Goal: Use online tool/utility: Utilize a website feature to perform a specific function

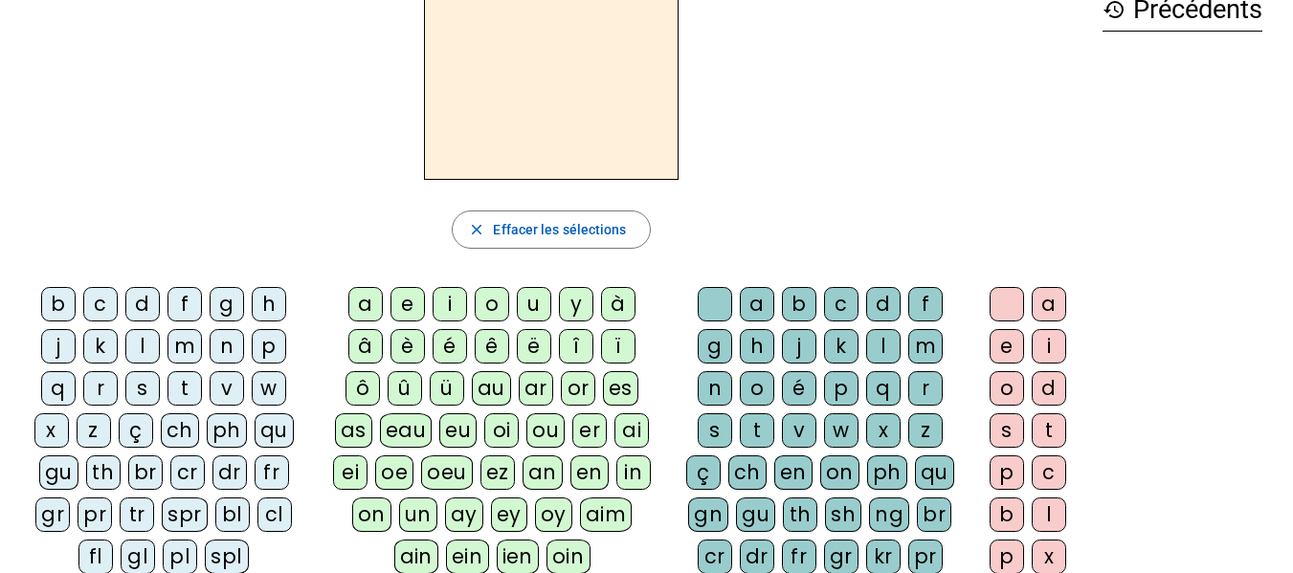
scroll to position [122, 0]
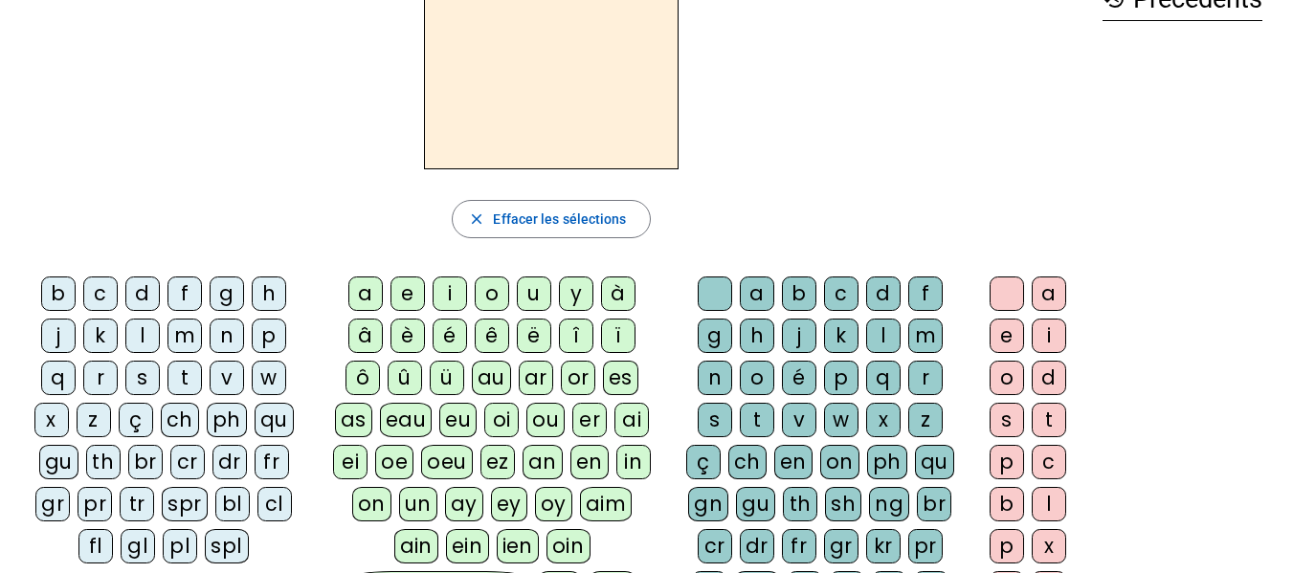
click at [184, 290] on div "f" at bounding box center [185, 294] width 34 height 34
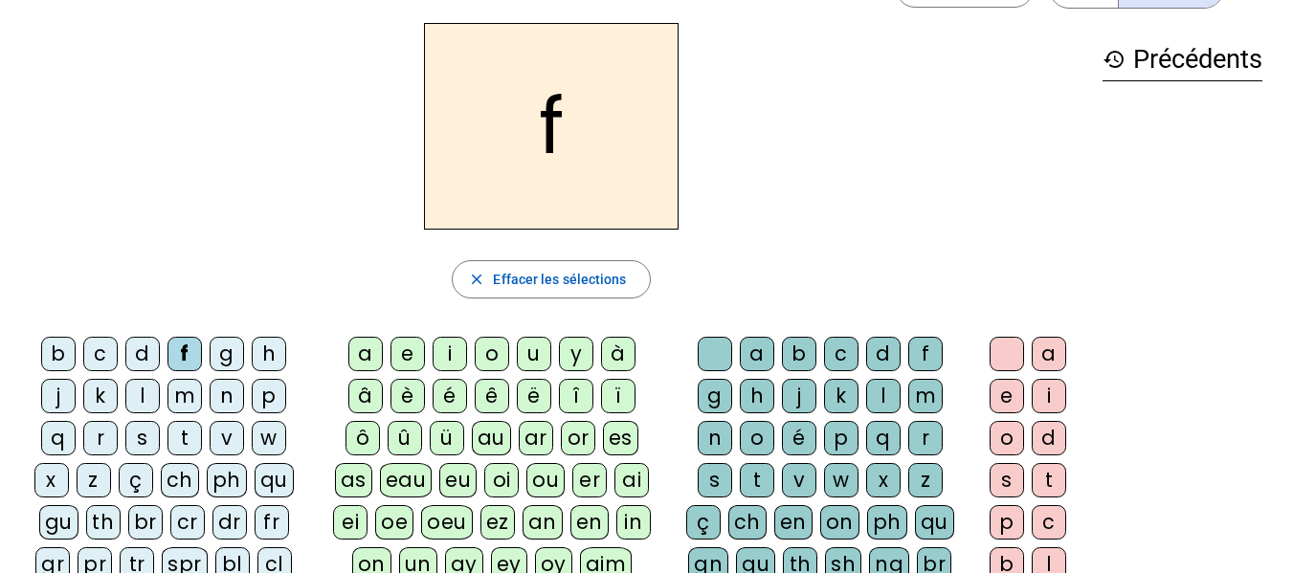
scroll to position [59, 0]
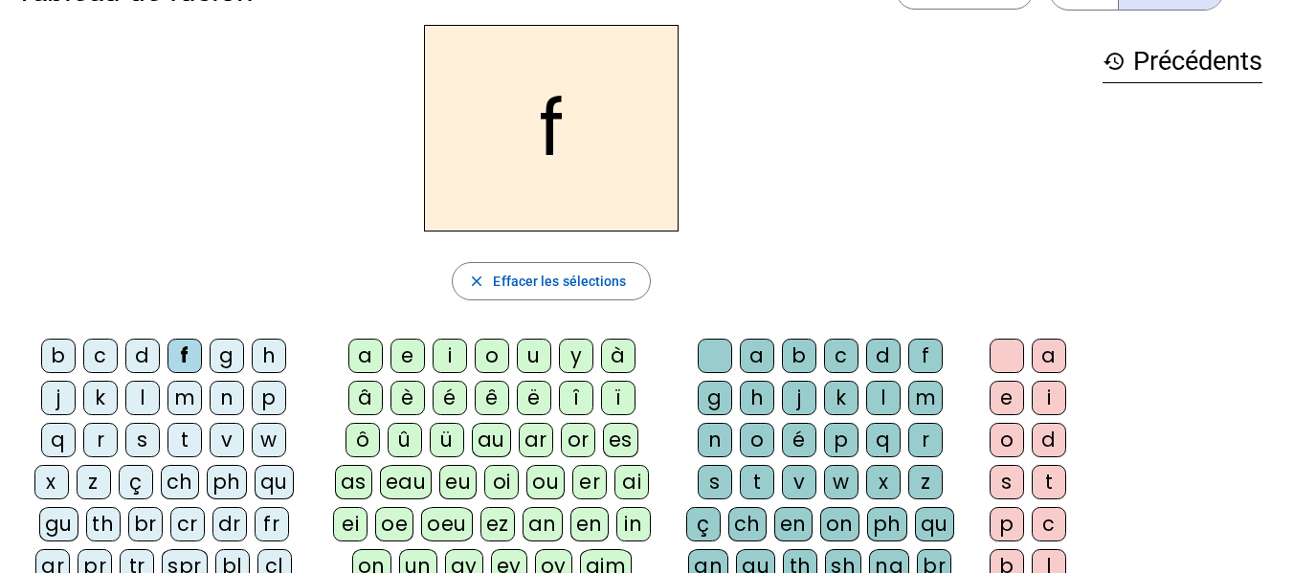
click at [371, 353] on div "a" at bounding box center [365, 356] width 34 height 34
click at [415, 340] on div "e" at bounding box center [408, 356] width 34 height 34
click at [458, 341] on div "i" at bounding box center [450, 356] width 34 height 34
click at [369, 347] on div "a" at bounding box center [365, 356] width 34 height 34
click at [419, 343] on div "e" at bounding box center [408, 356] width 34 height 34
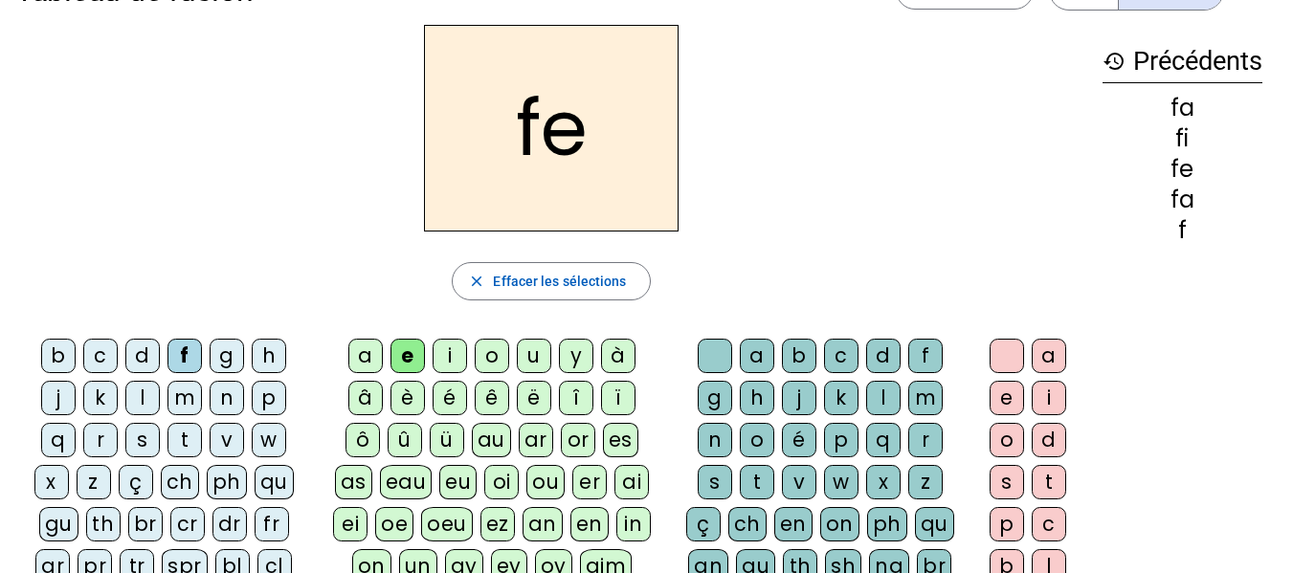
click at [458, 344] on div "i" at bounding box center [450, 356] width 34 height 34
click at [495, 347] on div "o" at bounding box center [492, 356] width 34 height 34
click at [538, 346] on div "u" at bounding box center [534, 356] width 34 height 34
click at [573, 343] on div "y" at bounding box center [576, 356] width 34 height 34
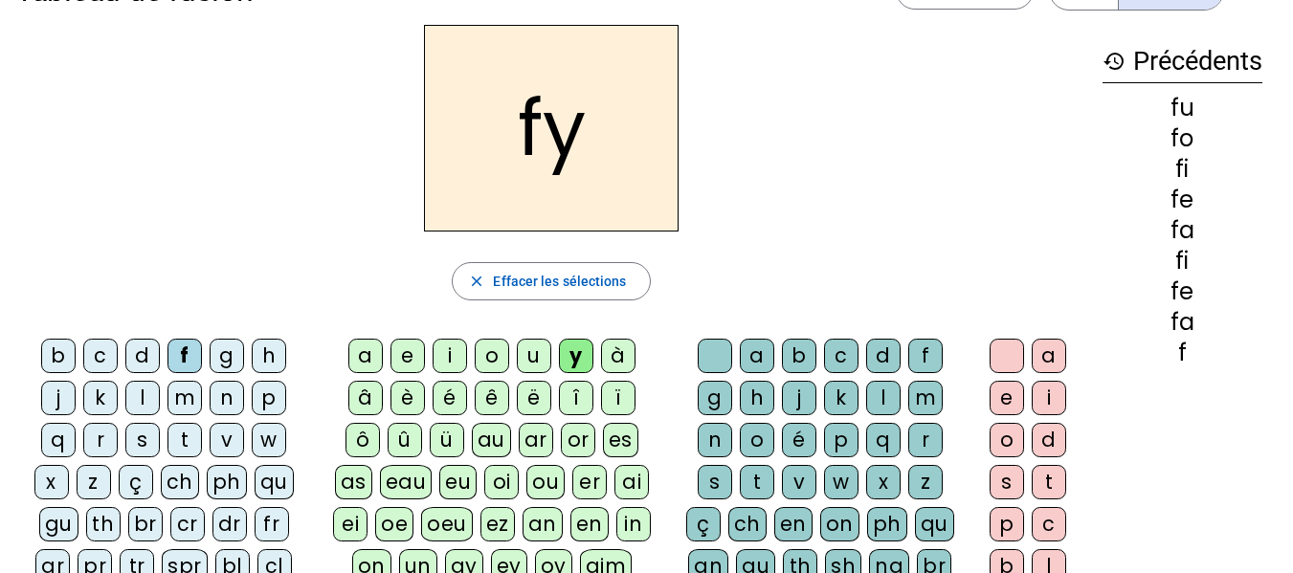
click at [616, 341] on div "à" at bounding box center [618, 356] width 34 height 34
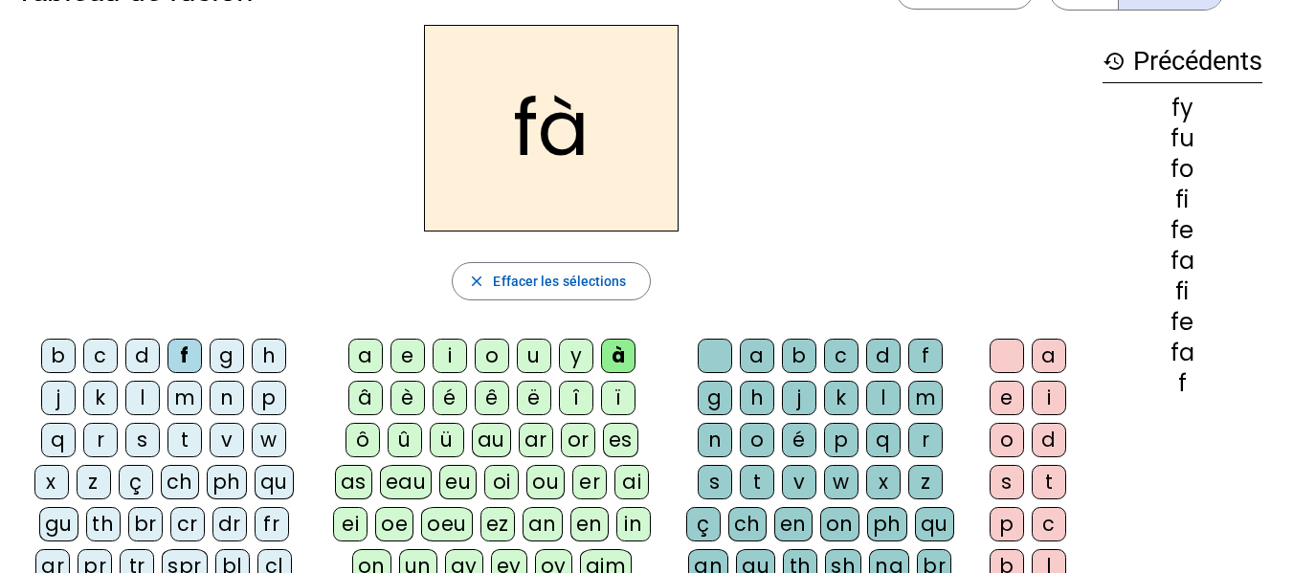
click at [376, 383] on div "â" at bounding box center [365, 398] width 34 height 34
click at [414, 382] on div "è" at bounding box center [408, 398] width 34 height 34
click at [457, 383] on div "é" at bounding box center [450, 398] width 34 height 34
click at [503, 385] on div "ê" at bounding box center [492, 398] width 34 height 34
click at [540, 385] on div "ë" at bounding box center [534, 398] width 34 height 34
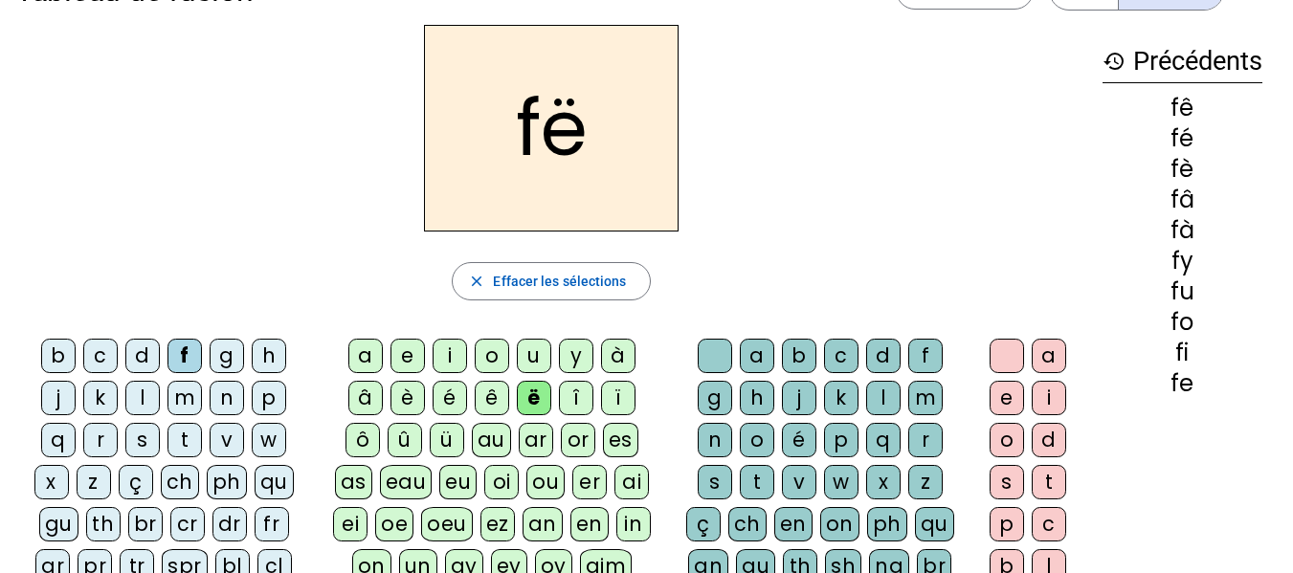
click at [497, 369] on div "o" at bounding box center [492, 356] width 34 height 34
click at [501, 382] on div "ê" at bounding box center [492, 398] width 34 height 34
click at [581, 369] on div "y" at bounding box center [576, 356] width 34 height 34
click at [584, 381] on div "î" at bounding box center [576, 398] width 34 height 34
click at [624, 383] on div "ï" at bounding box center [618, 398] width 34 height 34
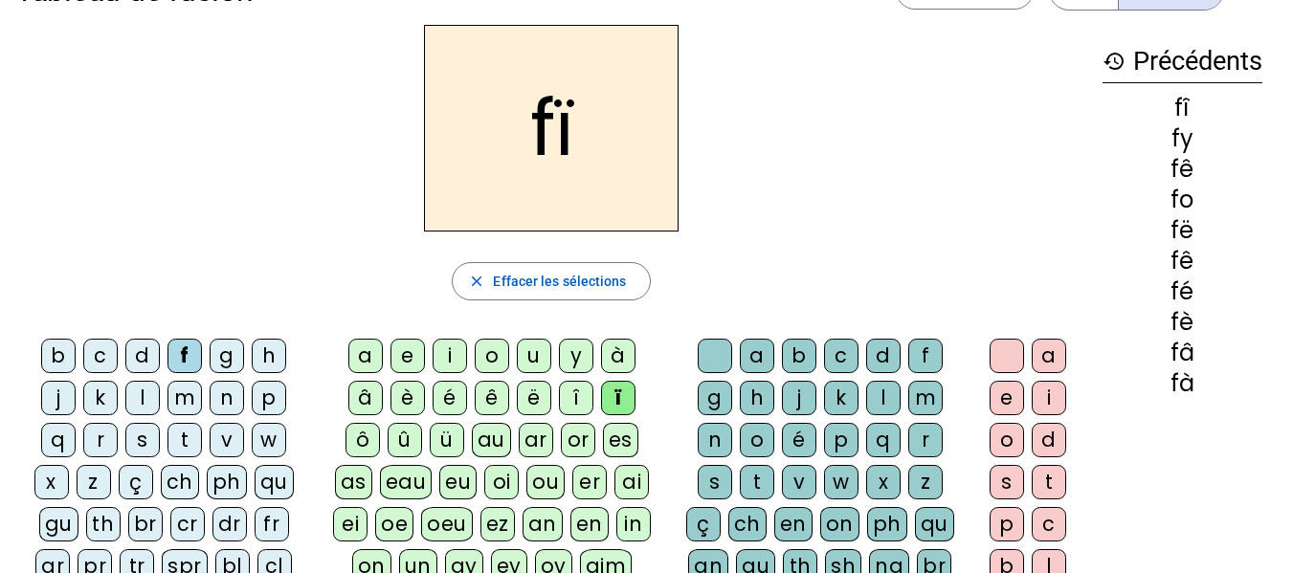
click at [369, 427] on div "ô" at bounding box center [363, 440] width 34 height 34
click at [408, 426] on div "û" at bounding box center [405, 440] width 34 height 34
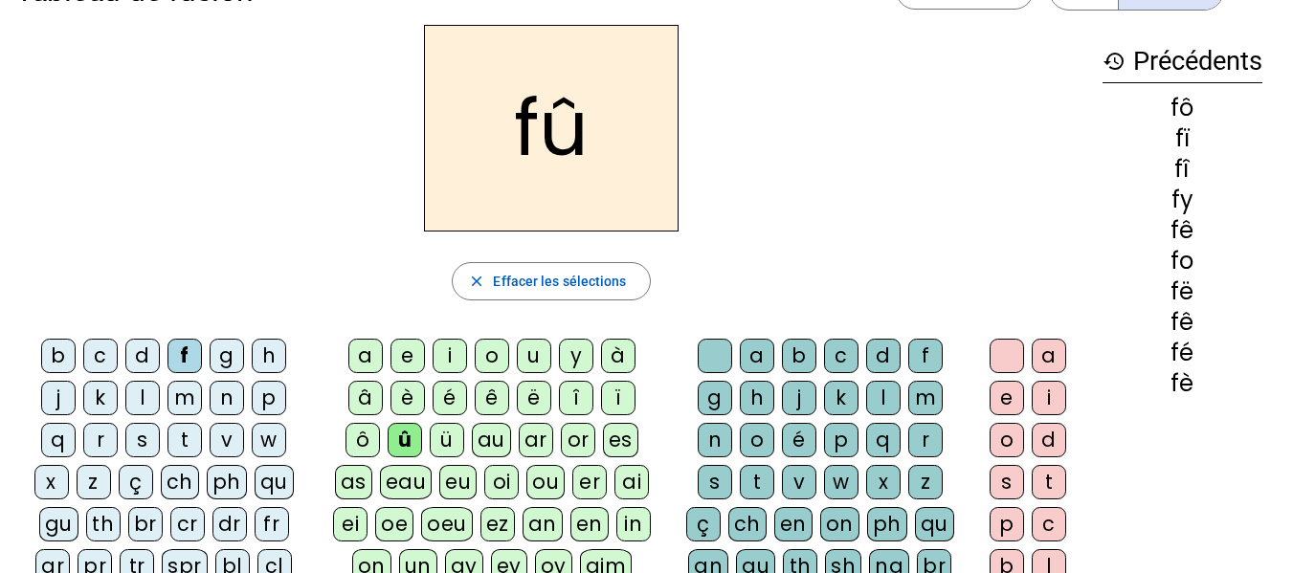
click at [60, 343] on div "b" at bounding box center [58, 356] width 34 height 34
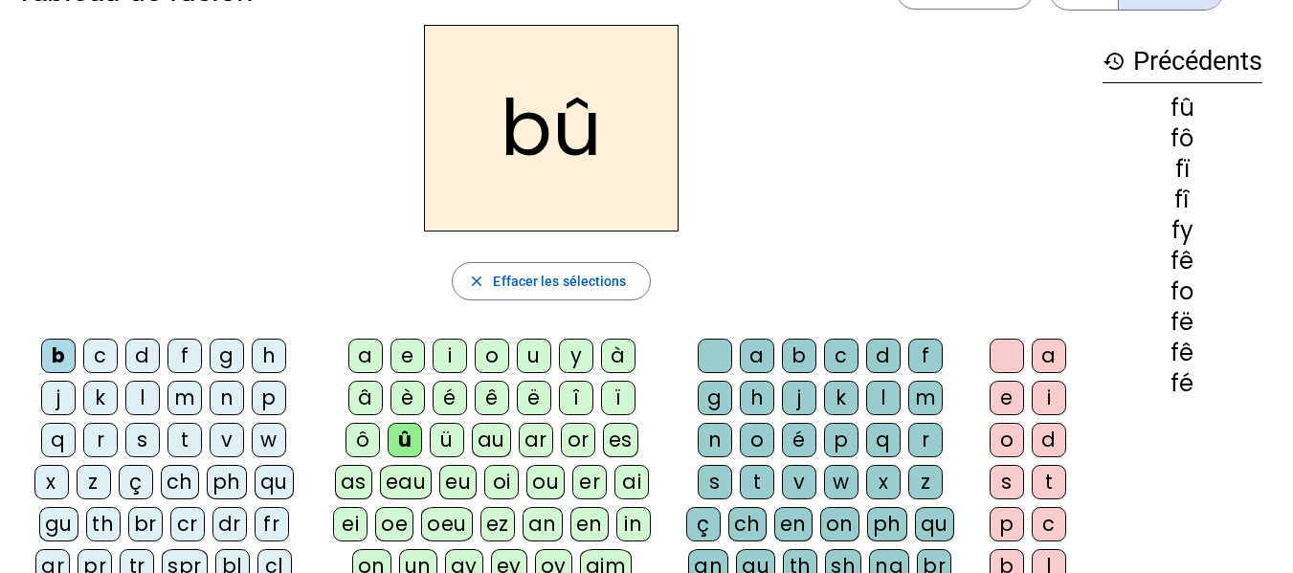
click at [377, 343] on div "a" at bounding box center [365, 356] width 34 height 34
click at [413, 342] on div "e" at bounding box center [408, 356] width 34 height 34
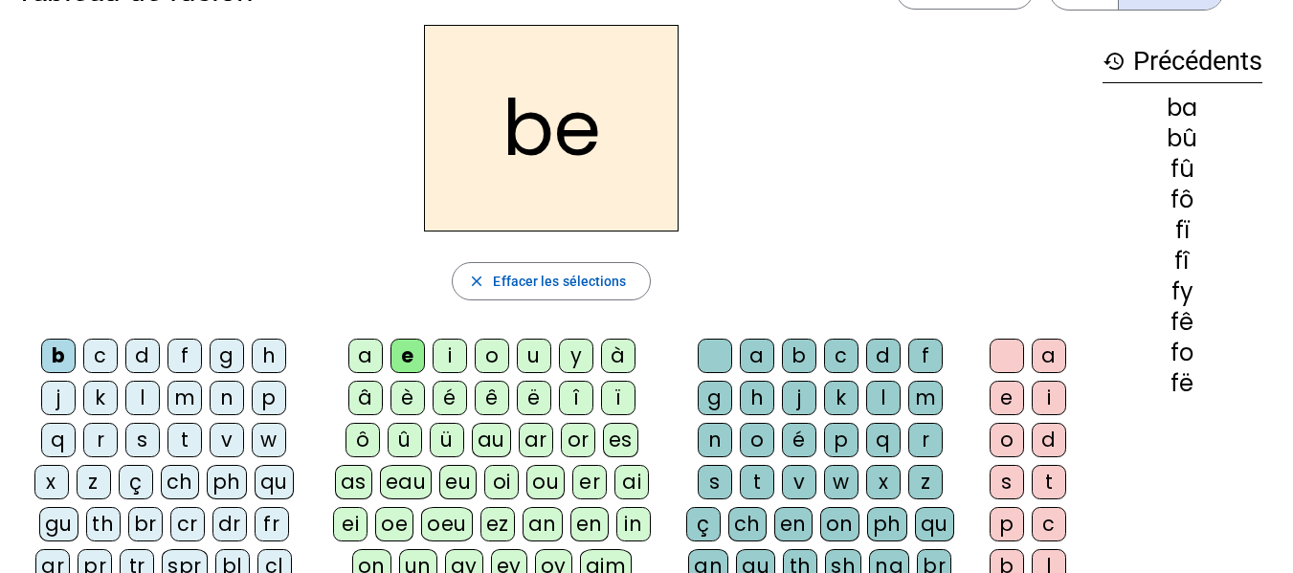
click at [459, 342] on div "i" at bounding box center [450, 356] width 34 height 34
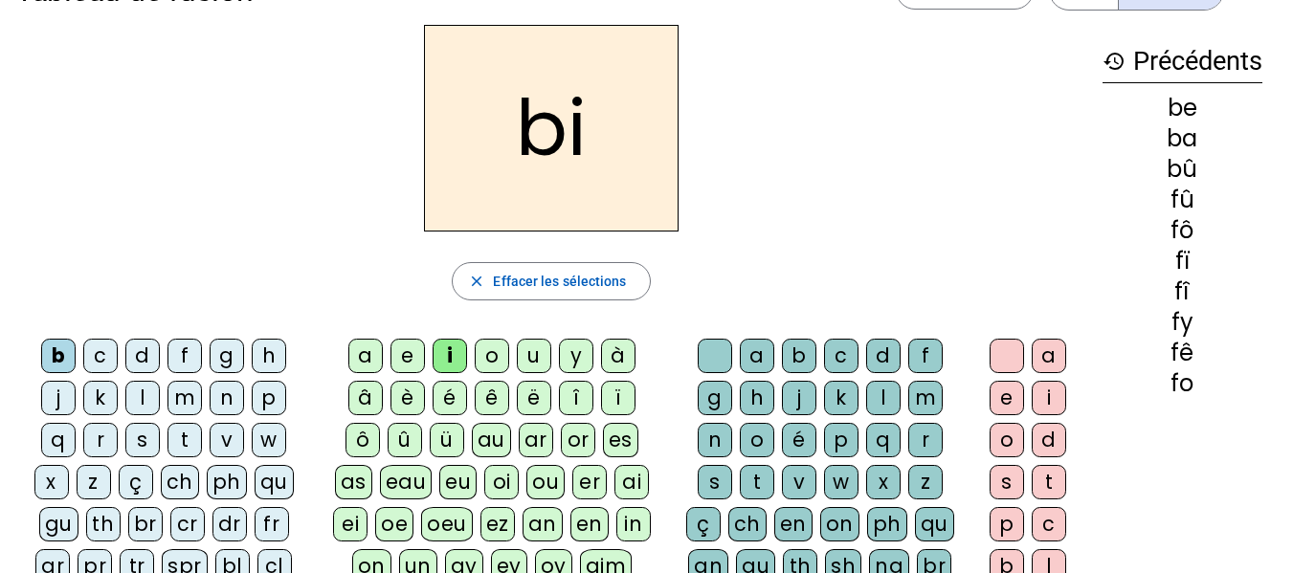
click at [497, 340] on div "o" at bounding box center [492, 356] width 34 height 34
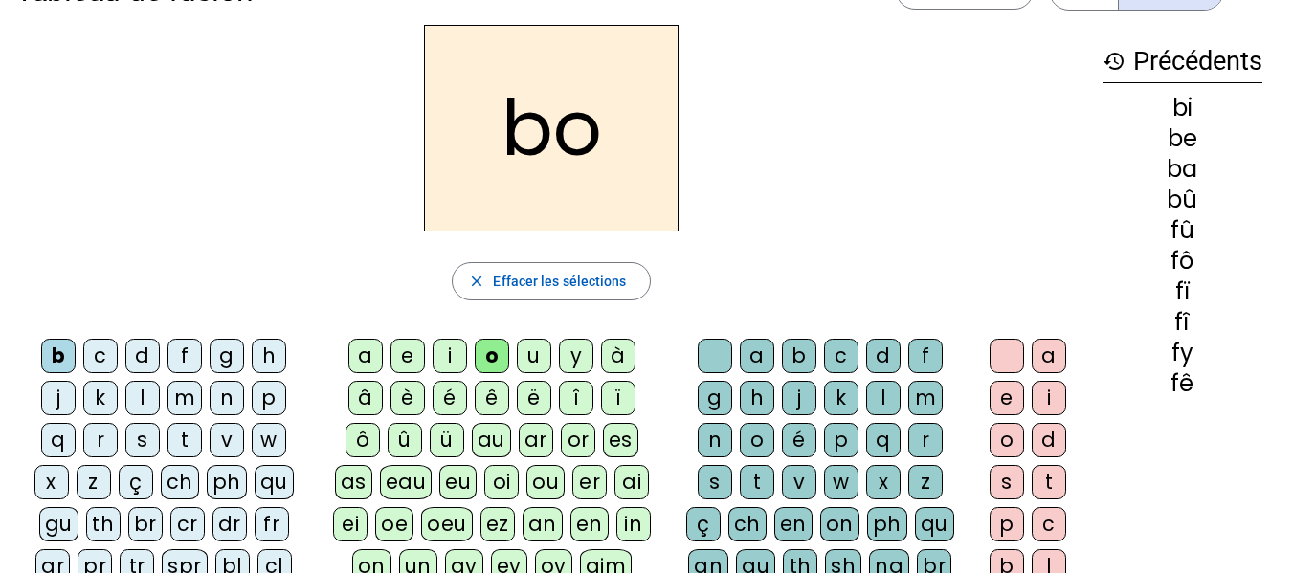
click at [534, 344] on div "u" at bounding box center [534, 356] width 34 height 34
click at [557, 342] on letter-bubble "u" at bounding box center [538, 360] width 42 height 42
click at [576, 345] on div "y" at bounding box center [576, 356] width 34 height 34
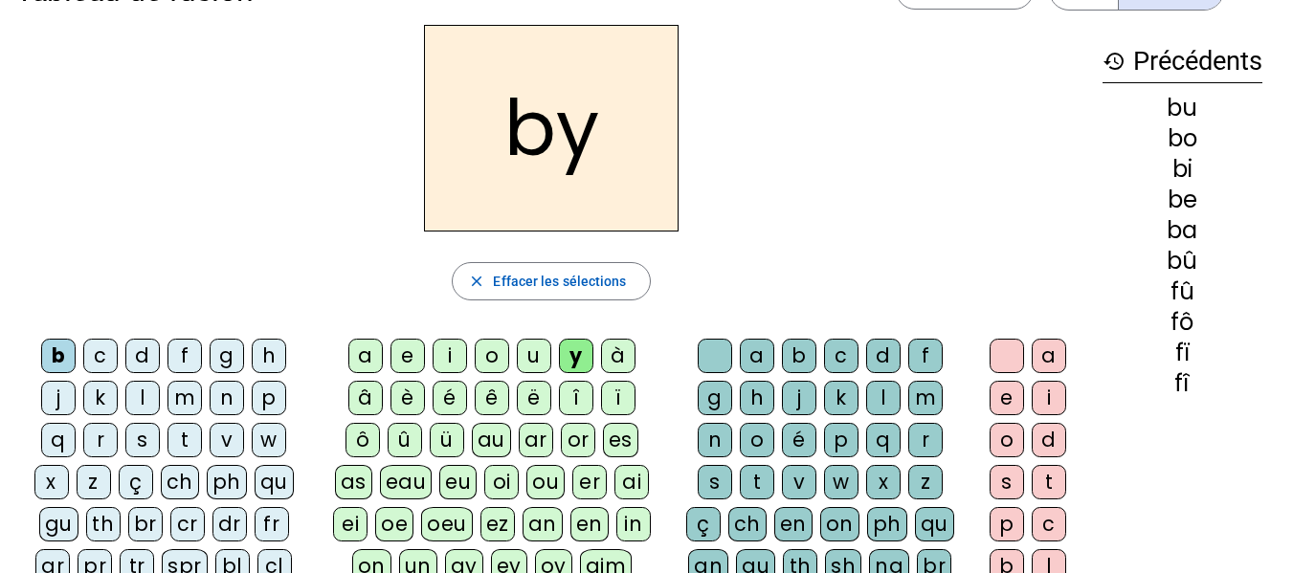
click at [616, 341] on div "à" at bounding box center [618, 356] width 34 height 34
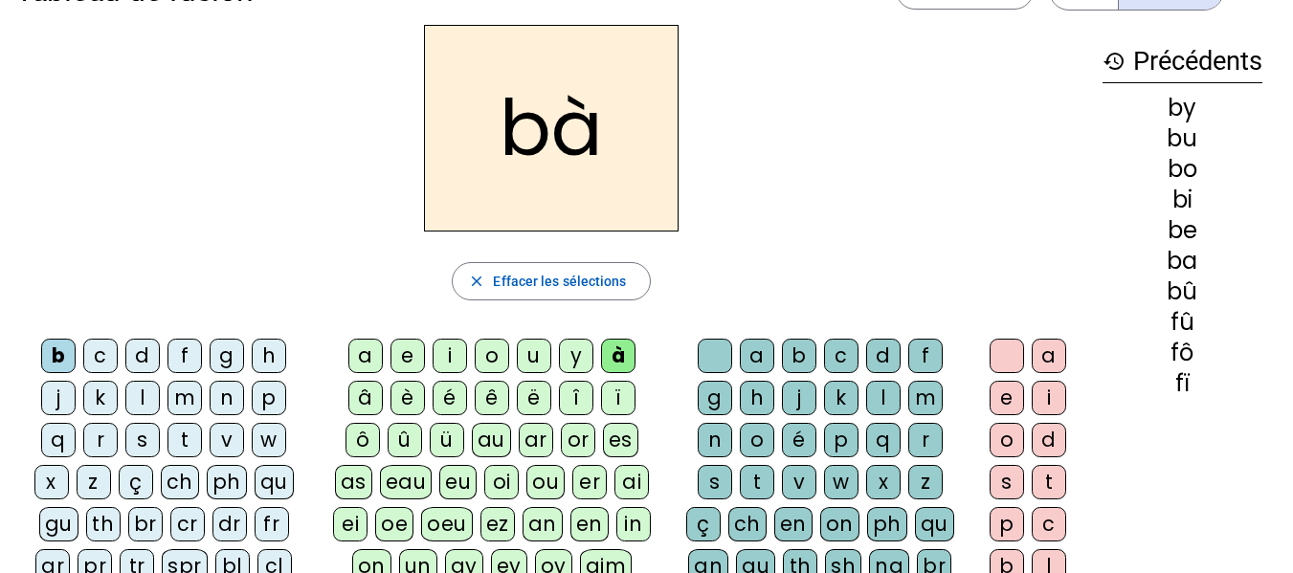
click at [368, 387] on div "â" at bounding box center [365, 398] width 34 height 34
click at [417, 385] on div "è" at bounding box center [408, 398] width 34 height 34
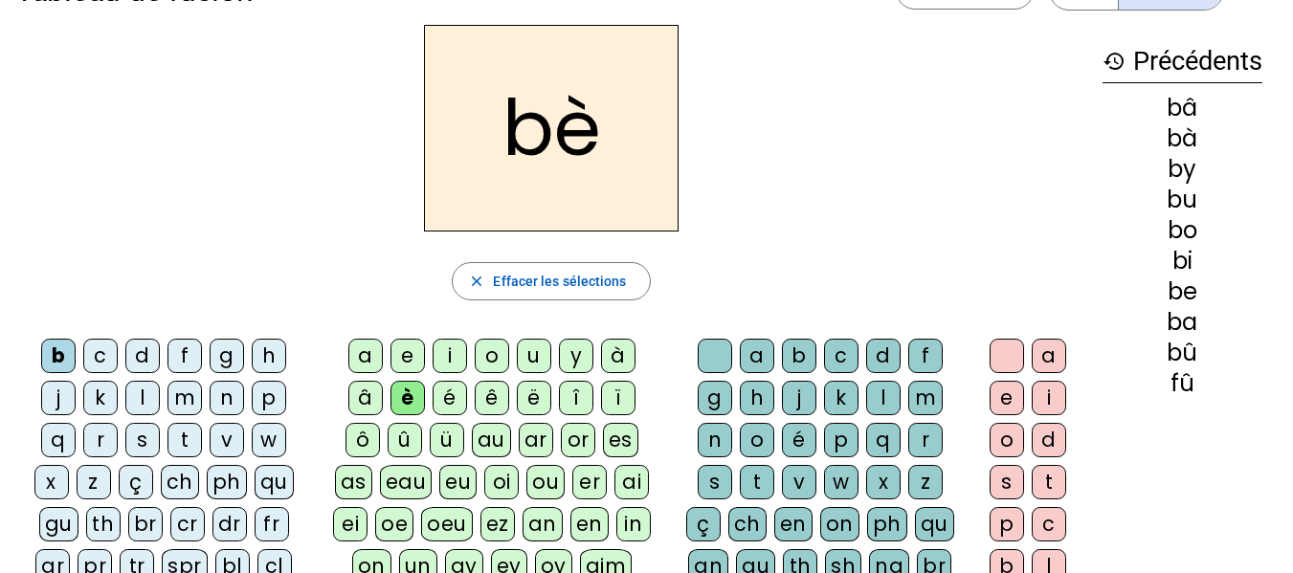
click at [453, 381] on div "é" at bounding box center [450, 398] width 34 height 34
click at [493, 381] on div "ê" at bounding box center [492, 398] width 34 height 34
click at [532, 389] on div "ë" at bounding box center [534, 398] width 34 height 34
click at [573, 384] on div "î" at bounding box center [576, 398] width 34 height 34
click at [192, 382] on div "m" at bounding box center [185, 398] width 34 height 34
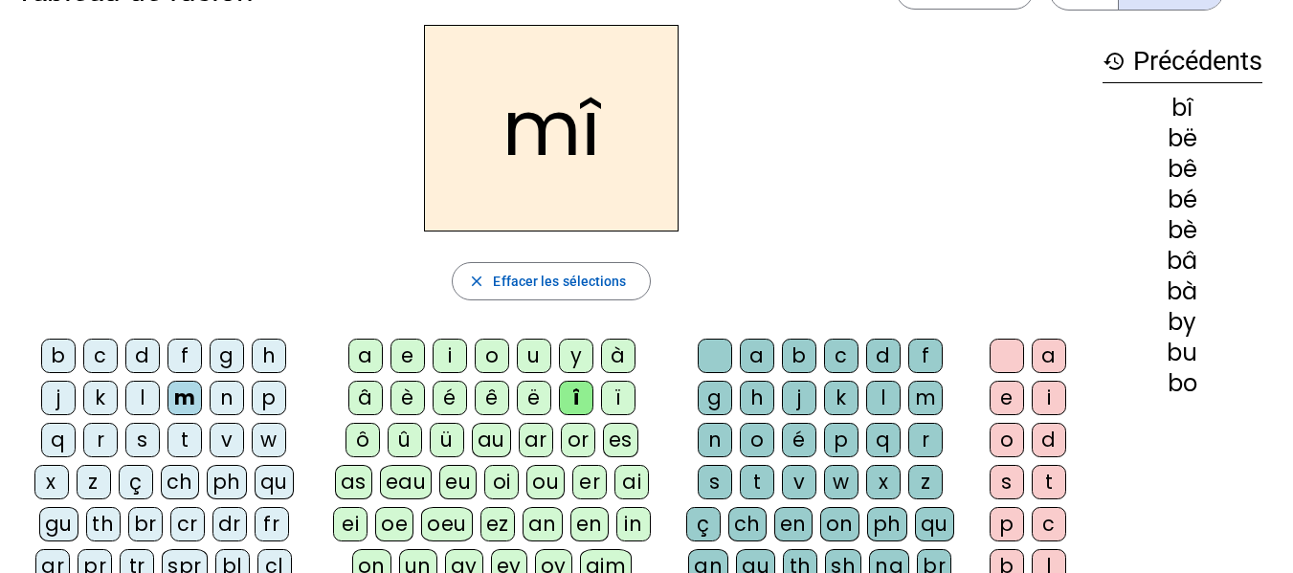
click at [380, 341] on letter-bubble "a" at bounding box center [369, 360] width 42 height 42
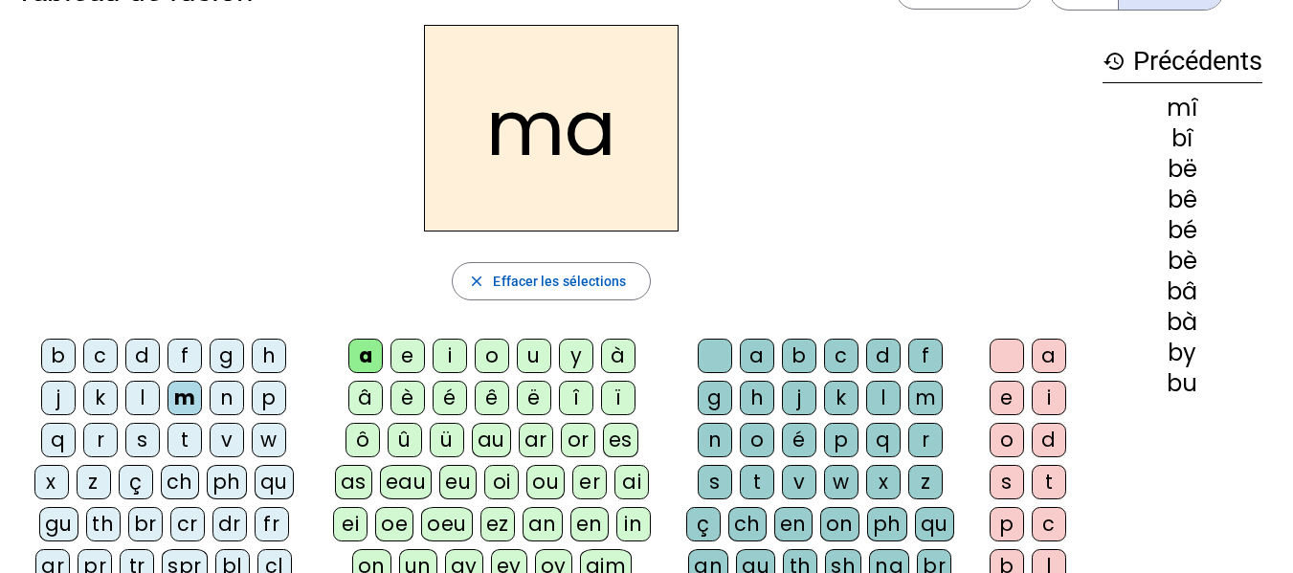
click at [412, 342] on div "e" at bounding box center [408, 356] width 34 height 34
click at [458, 343] on div "i" at bounding box center [450, 356] width 34 height 34
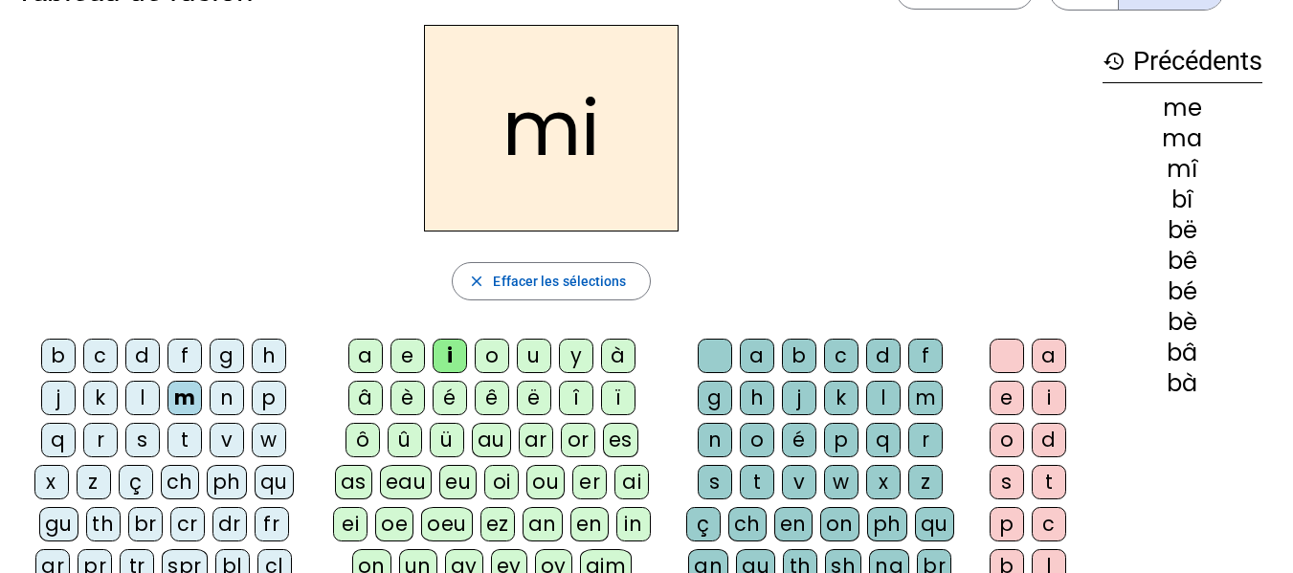
click at [502, 341] on div "o" at bounding box center [492, 356] width 34 height 34
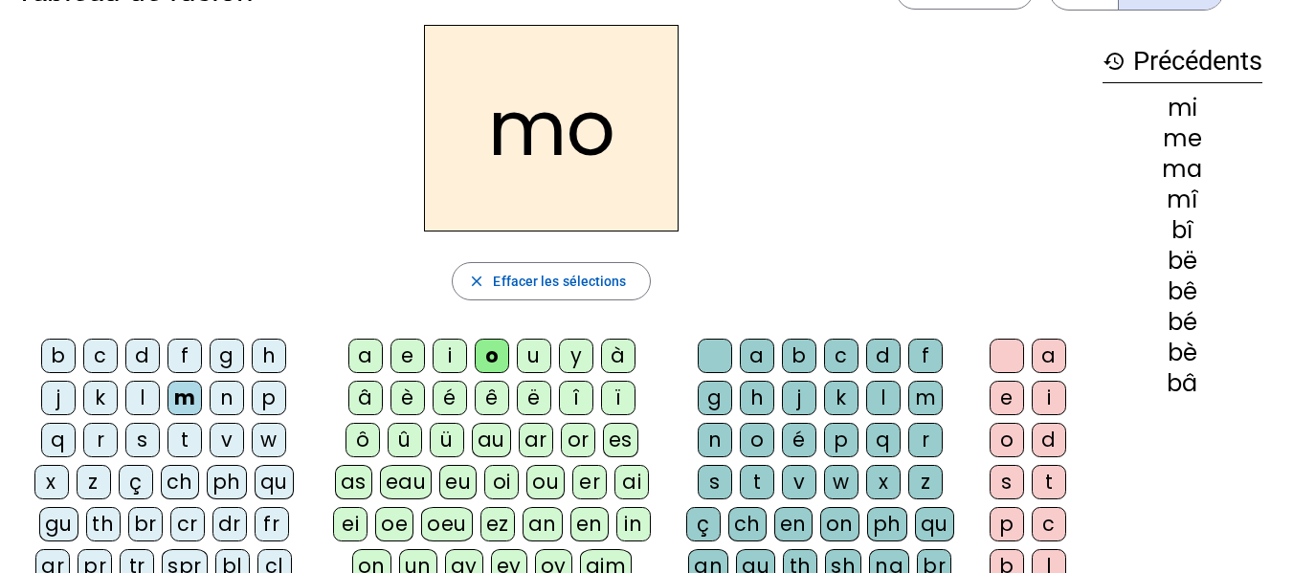
click at [537, 342] on div "u" at bounding box center [534, 356] width 34 height 34
click at [586, 343] on div "y" at bounding box center [576, 356] width 34 height 34
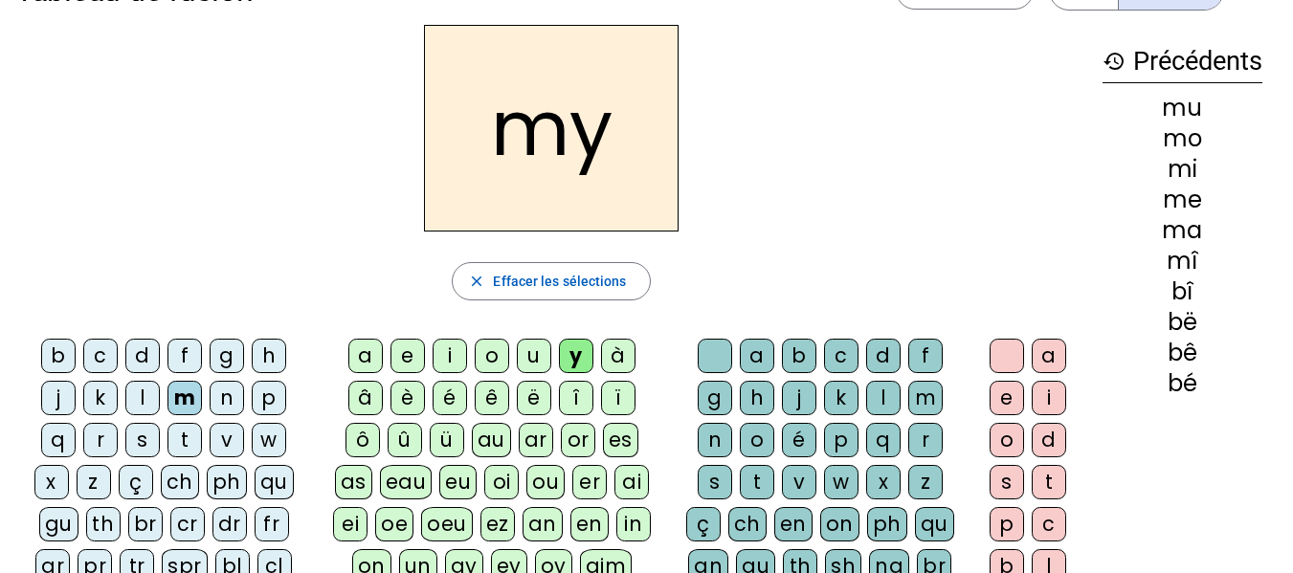
click at [619, 341] on div "à" at bounding box center [618, 356] width 34 height 34
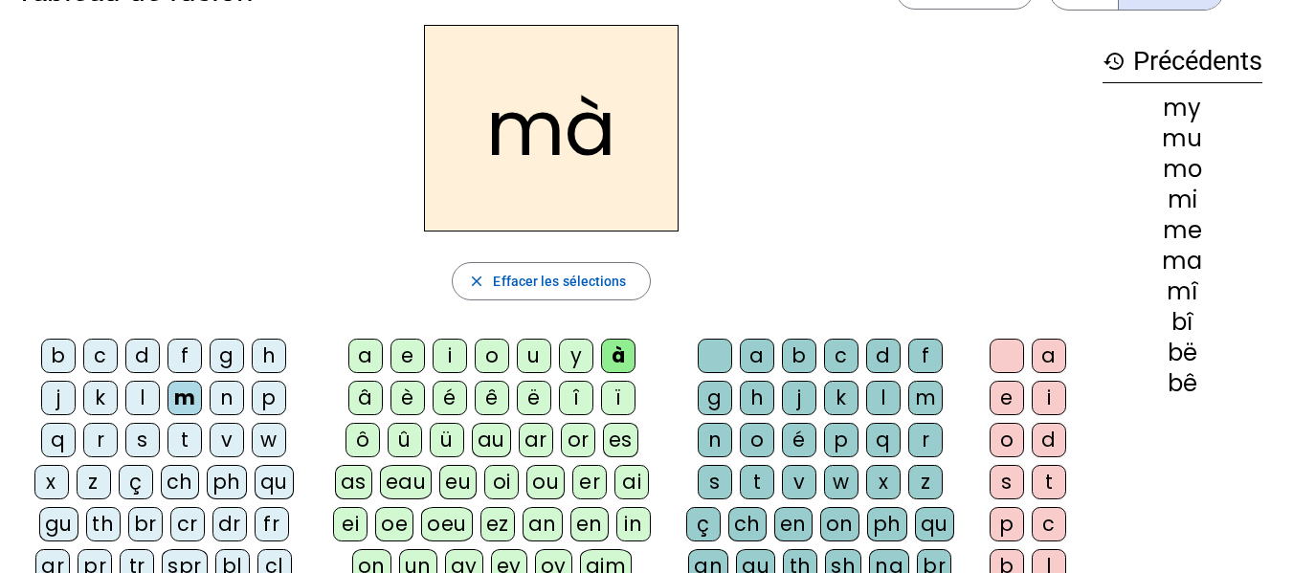
click at [374, 388] on div "â" at bounding box center [365, 398] width 34 height 34
click at [411, 385] on div "è" at bounding box center [408, 398] width 34 height 34
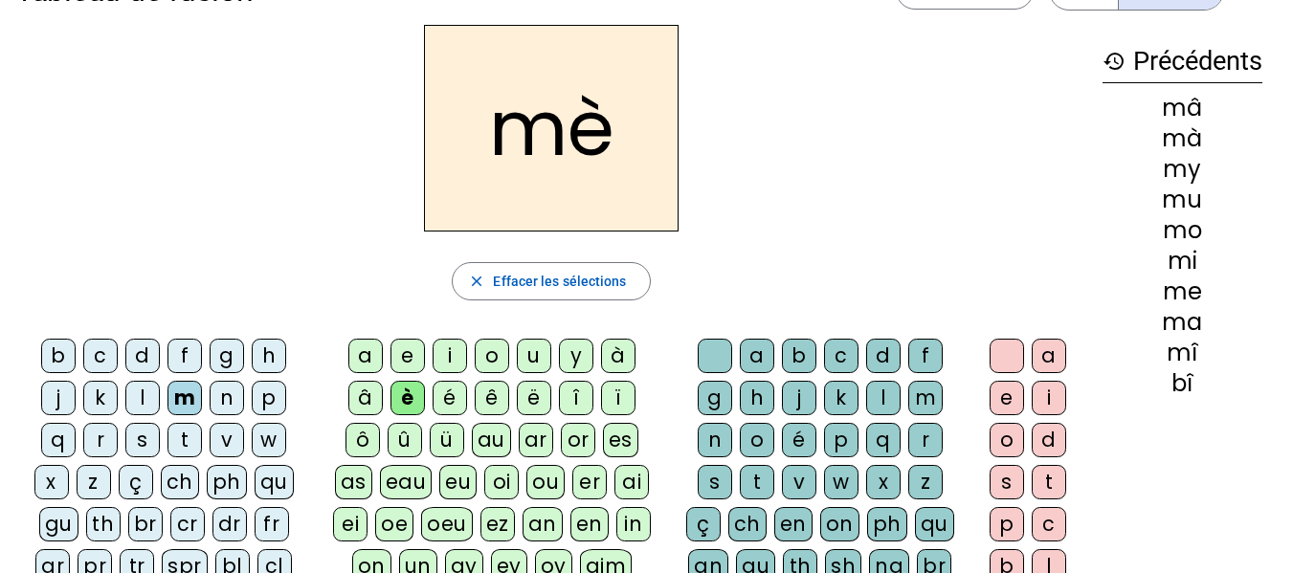
click at [502, 380] on letter-bubble "o" at bounding box center [496, 360] width 42 height 42
click at [393, 345] on div "e" at bounding box center [408, 356] width 34 height 34
click at [503, 344] on div "o" at bounding box center [492, 356] width 34 height 34
click at [498, 381] on div "ê" at bounding box center [492, 398] width 34 height 34
click at [190, 424] on div "t" at bounding box center [185, 440] width 34 height 34
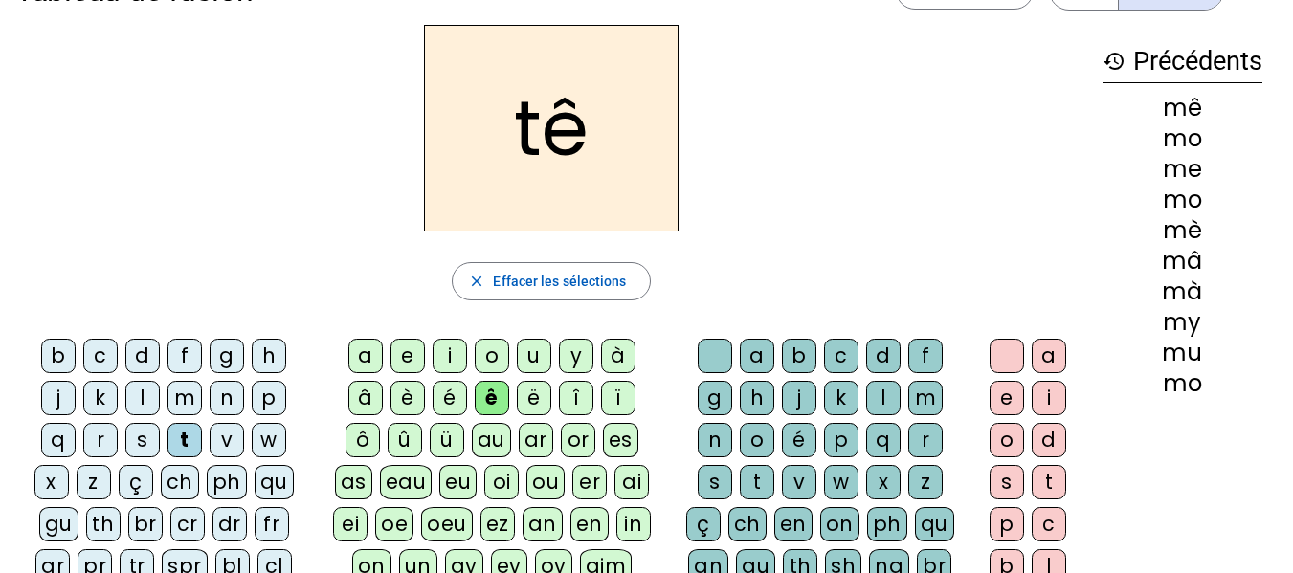
click at [615, 341] on div "à" at bounding box center [618, 356] width 34 height 34
click at [525, 342] on div "u" at bounding box center [534, 356] width 34 height 34
click at [409, 344] on div "e" at bounding box center [408, 356] width 34 height 34
click at [369, 390] on div "â" at bounding box center [365, 398] width 34 height 34
click at [407, 383] on div "è" at bounding box center [408, 398] width 34 height 34
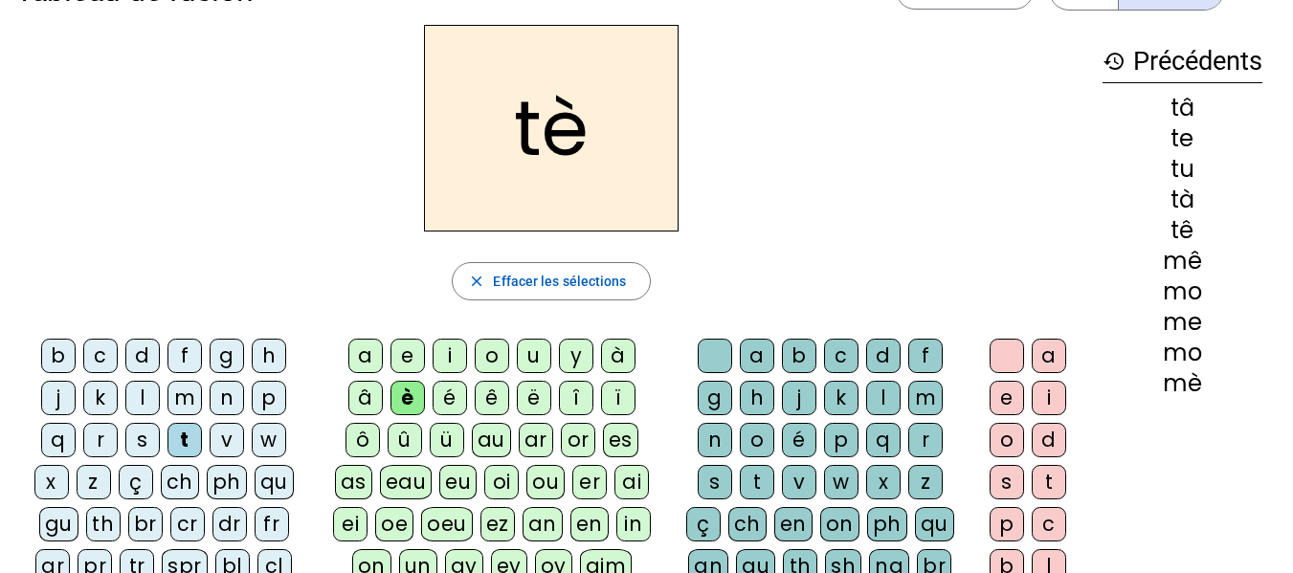
click at [235, 341] on div "g" at bounding box center [227, 356] width 34 height 34
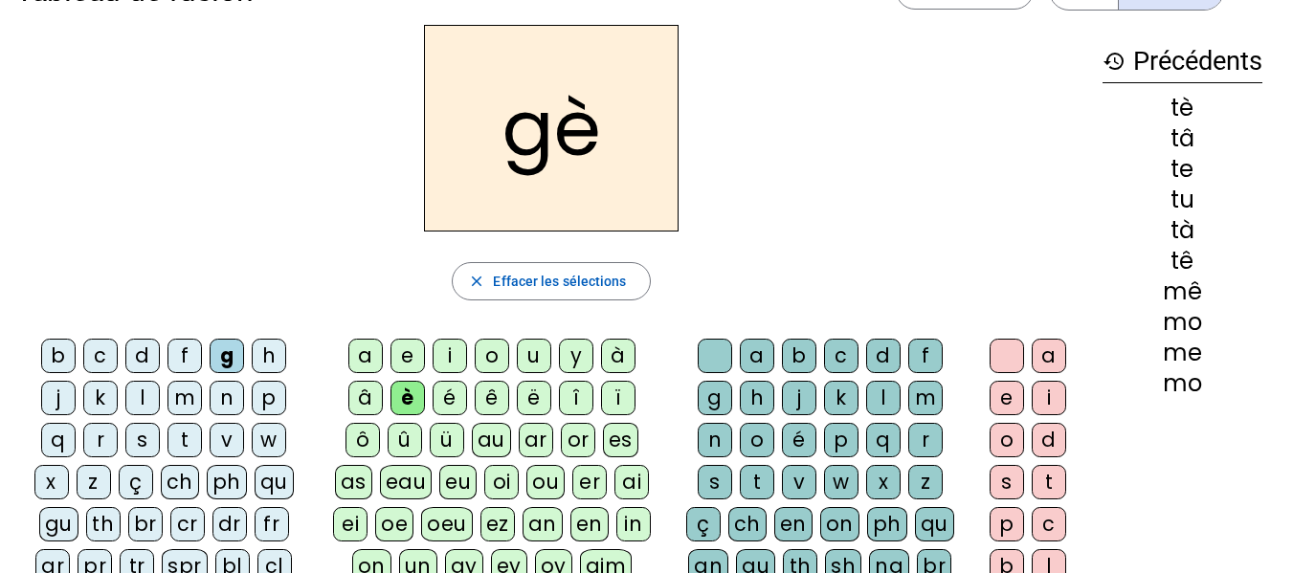
click at [373, 340] on div "a" at bounding box center [365, 356] width 34 height 34
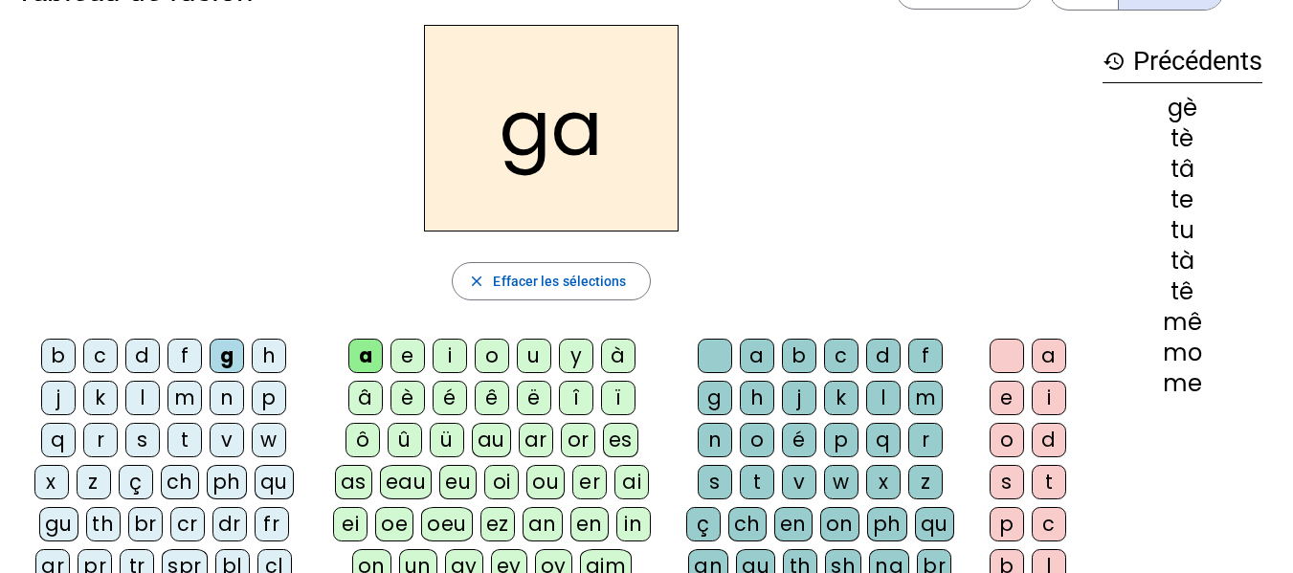
click at [535, 343] on div "u" at bounding box center [534, 356] width 34 height 34
click at [269, 383] on div "p" at bounding box center [269, 398] width 34 height 34
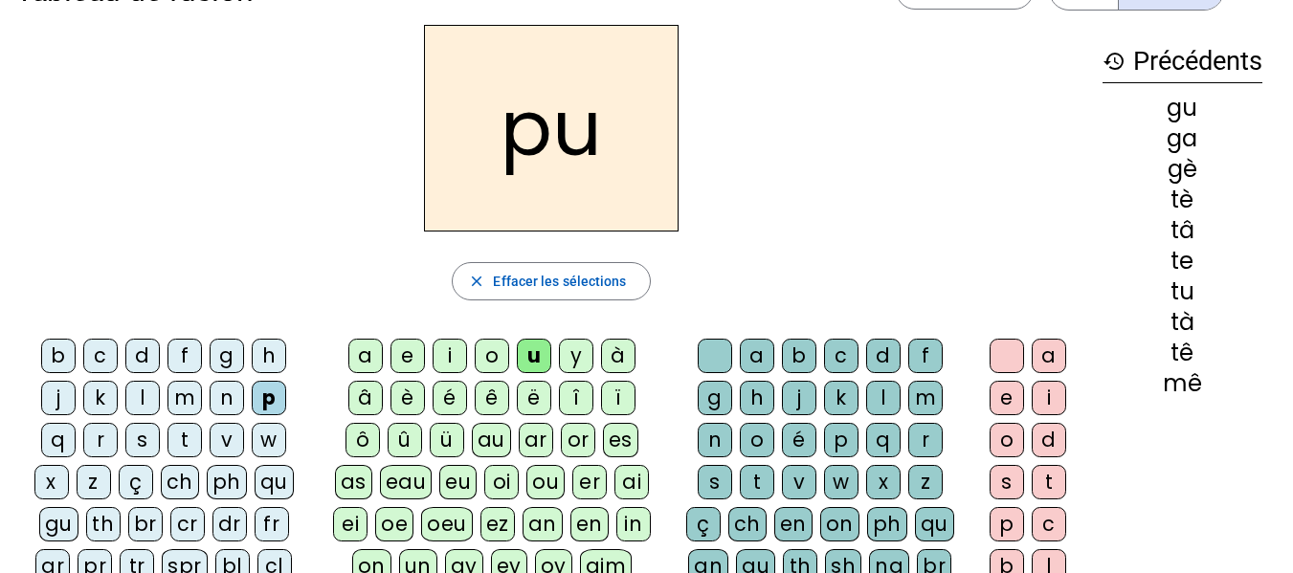
click at [356, 345] on div "a" at bounding box center [365, 356] width 34 height 34
click at [411, 343] on div "e" at bounding box center [408, 356] width 34 height 34
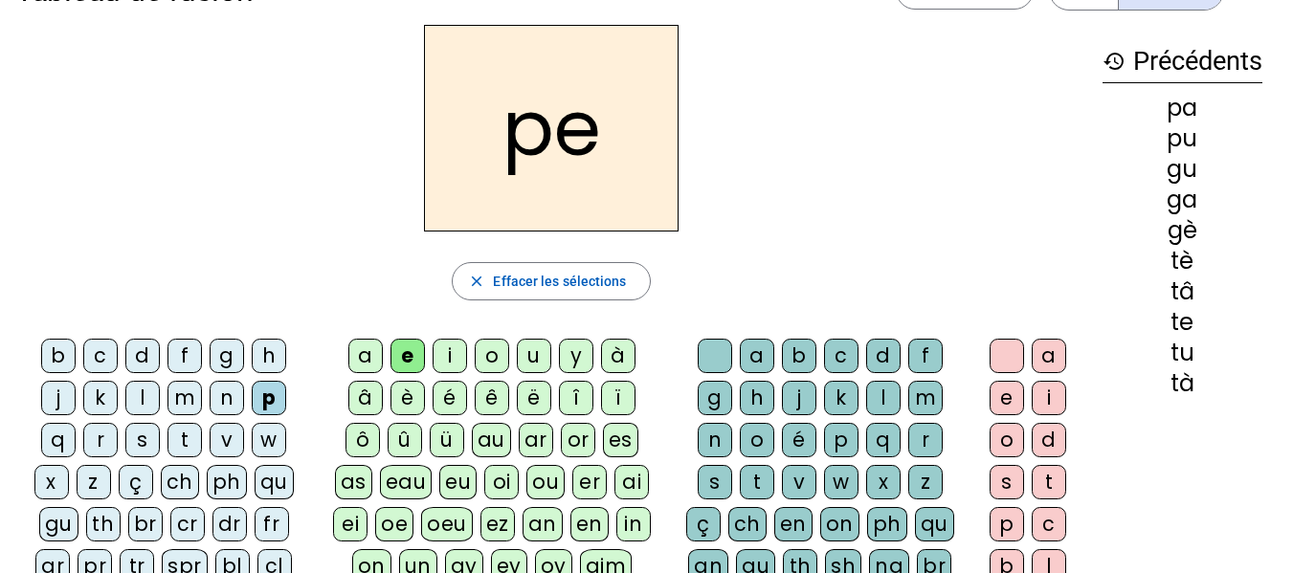
click at [458, 343] on div "i" at bounding box center [450, 356] width 34 height 34
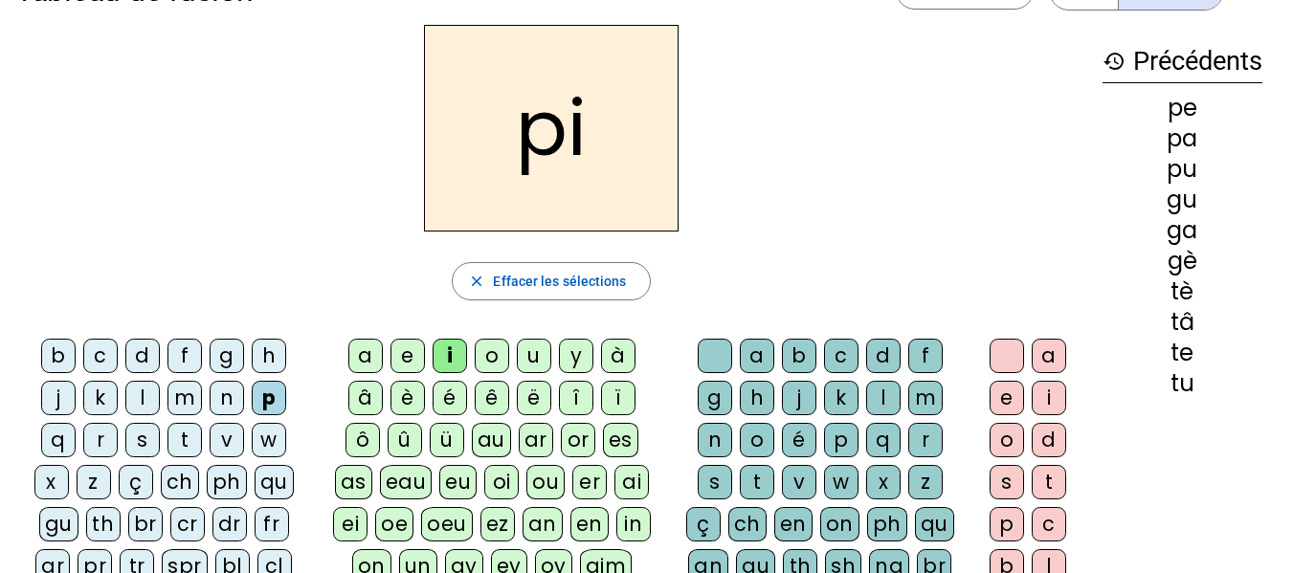
click at [500, 340] on div "o" at bounding box center [492, 356] width 34 height 34
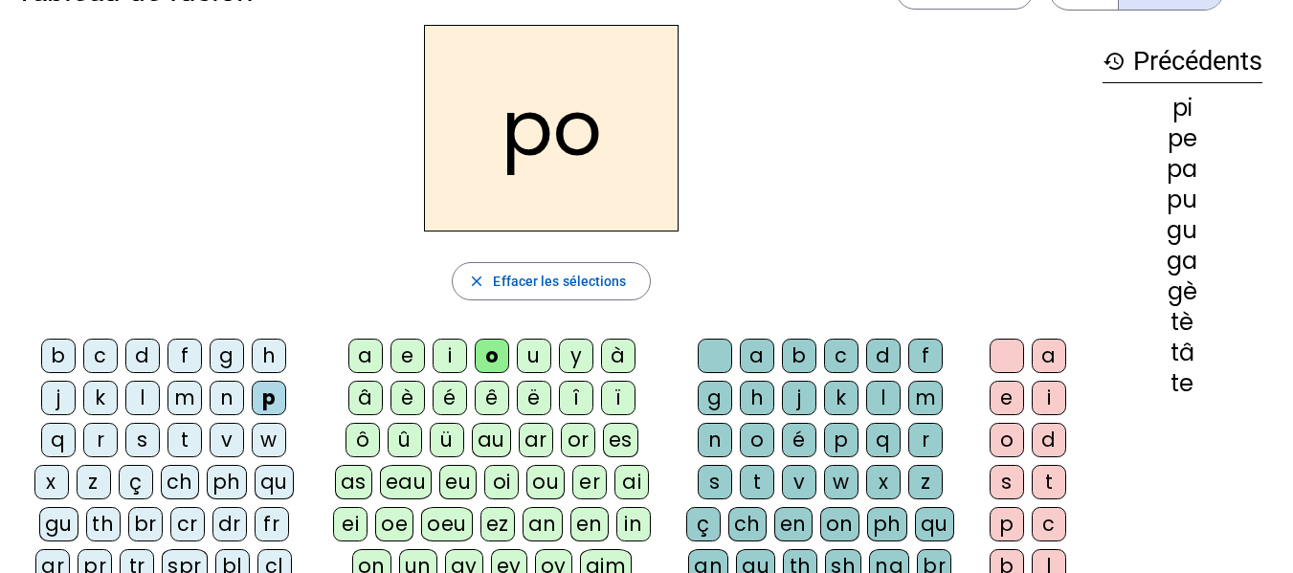
click at [412, 382] on div "è" at bounding box center [408, 398] width 34 height 34
click at [546, 342] on div "u" at bounding box center [534, 356] width 34 height 34
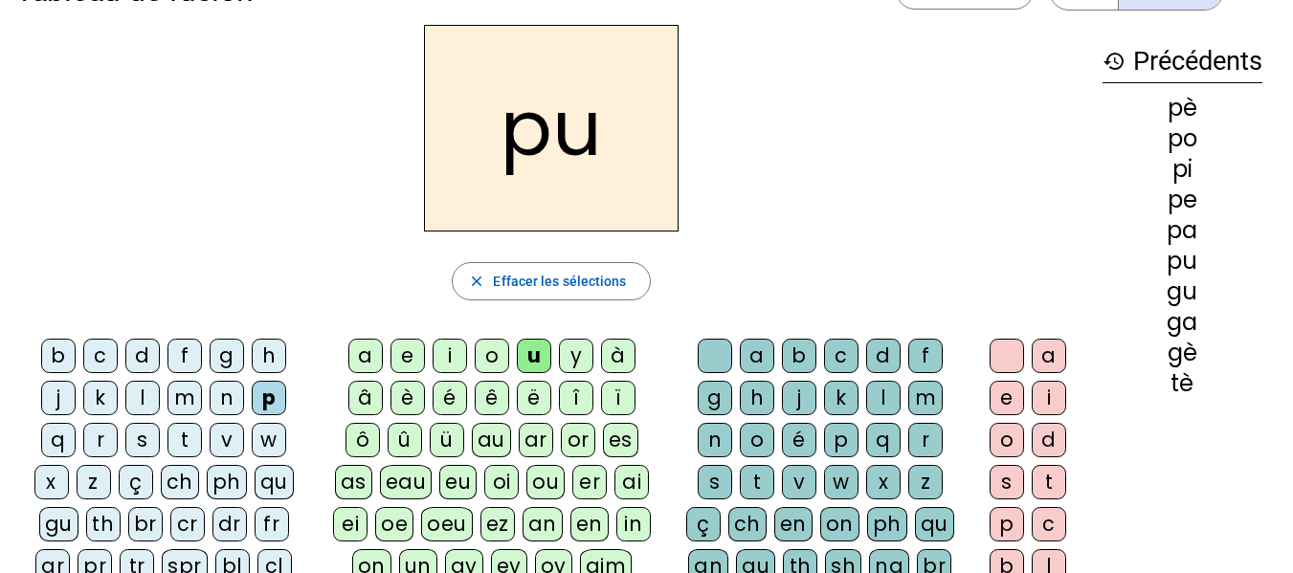
click at [447, 384] on div "é" at bounding box center [450, 398] width 34 height 34
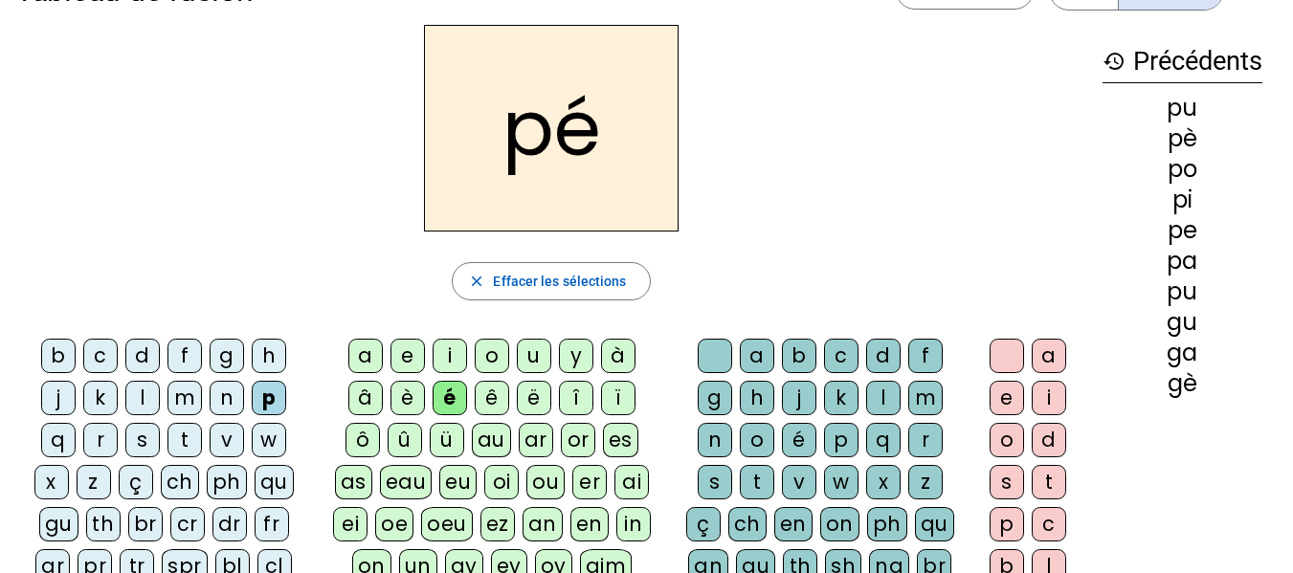
click at [410, 369] on div "e" at bounding box center [408, 356] width 34 height 34
click at [416, 381] on div "è" at bounding box center [408, 398] width 34 height 34
click at [454, 387] on div "é" at bounding box center [450, 398] width 34 height 34
click at [407, 385] on div "è" at bounding box center [408, 398] width 34 height 34
click at [457, 388] on div "é" at bounding box center [450, 398] width 34 height 34
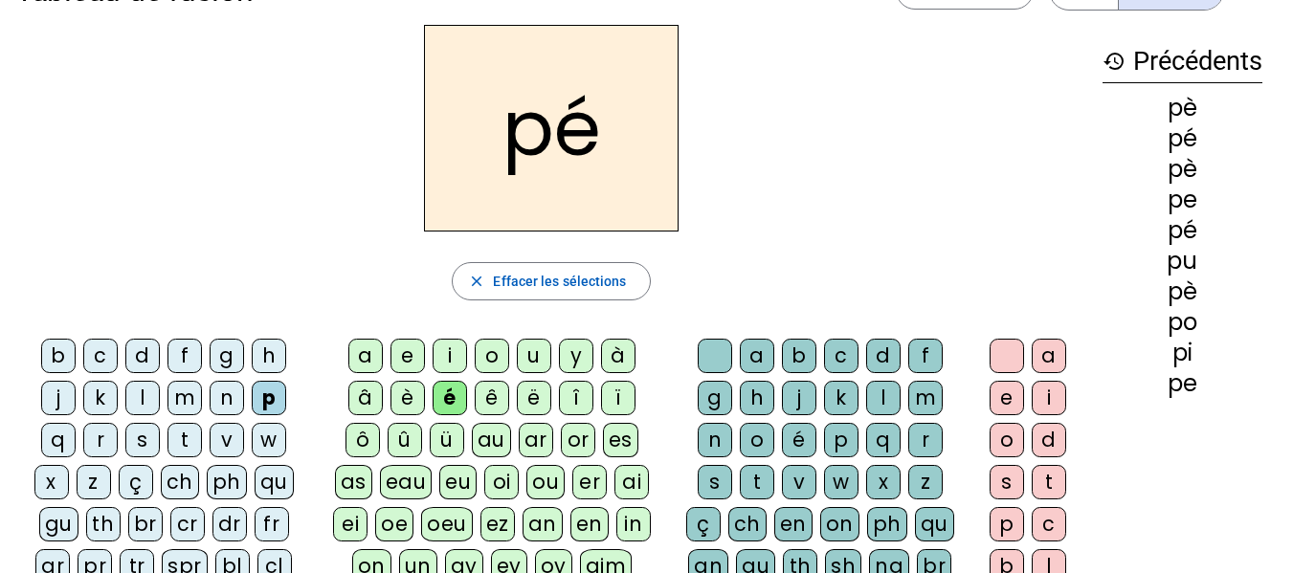
click at [539, 385] on div "ë" at bounding box center [534, 398] width 34 height 34
click at [415, 383] on div "è" at bounding box center [408, 398] width 34 height 34
click at [237, 384] on div "n" at bounding box center [227, 398] width 34 height 34
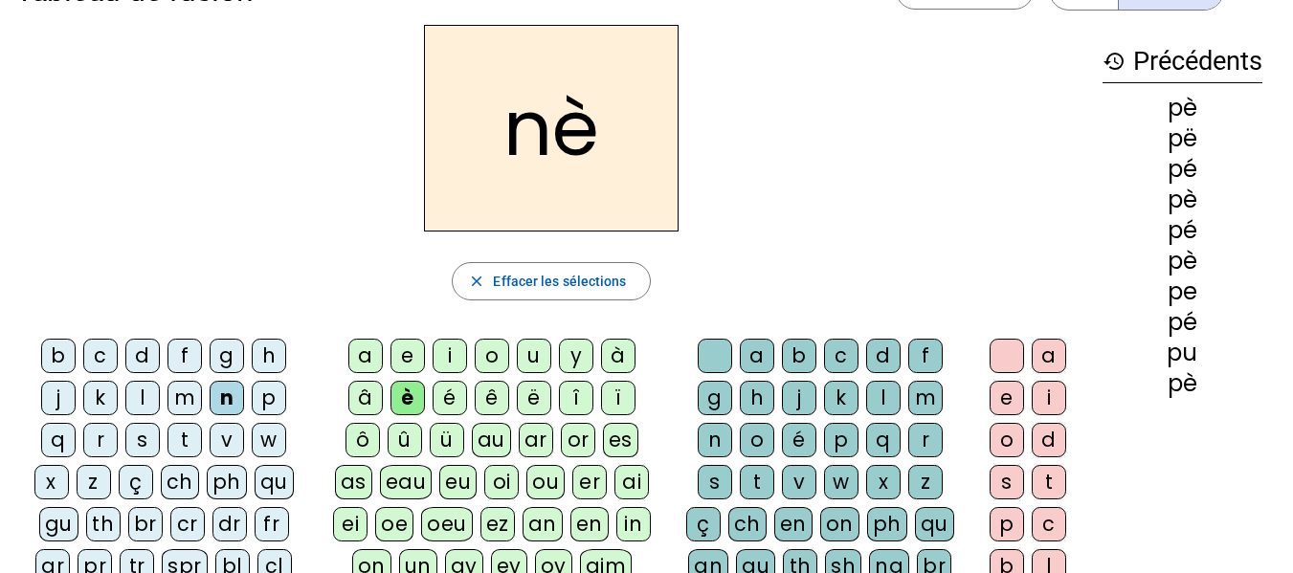
click at [452, 385] on div "é" at bounding box center [450, 398] width 34 height 34
click at [487, 384] on div "ê" at bounding box center [492, 398] width 34 height 34
